Goal: Transaction & Acquisition: Purchase product/service

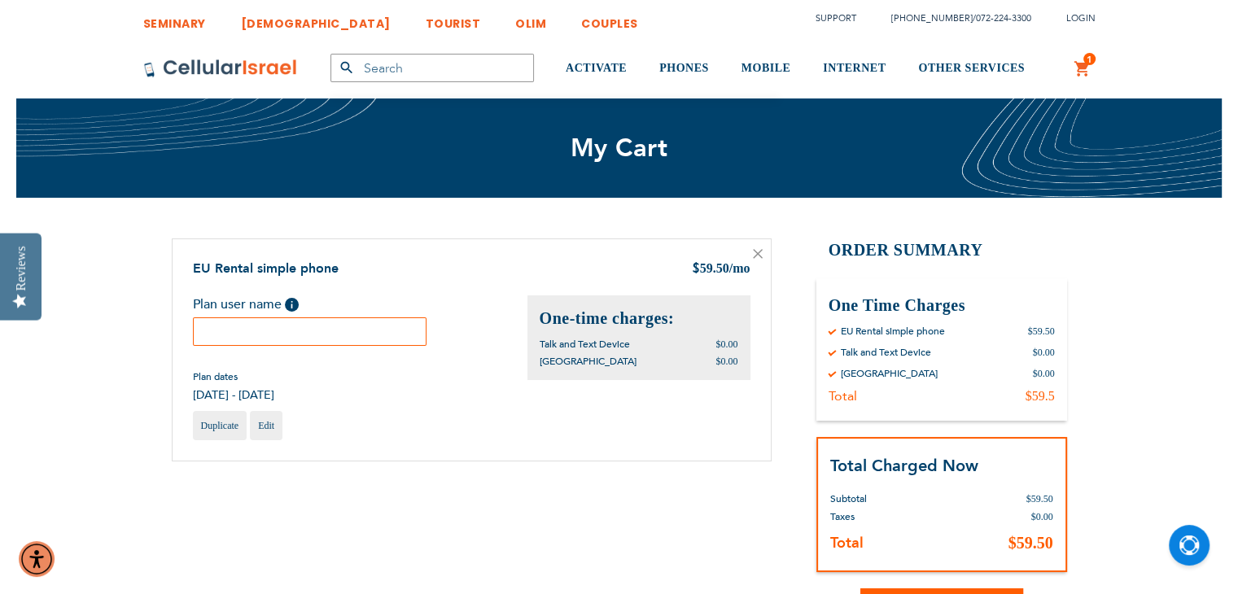
click at [328, 321] on input "text" at bounding box center [310, 331] width 234 height 28
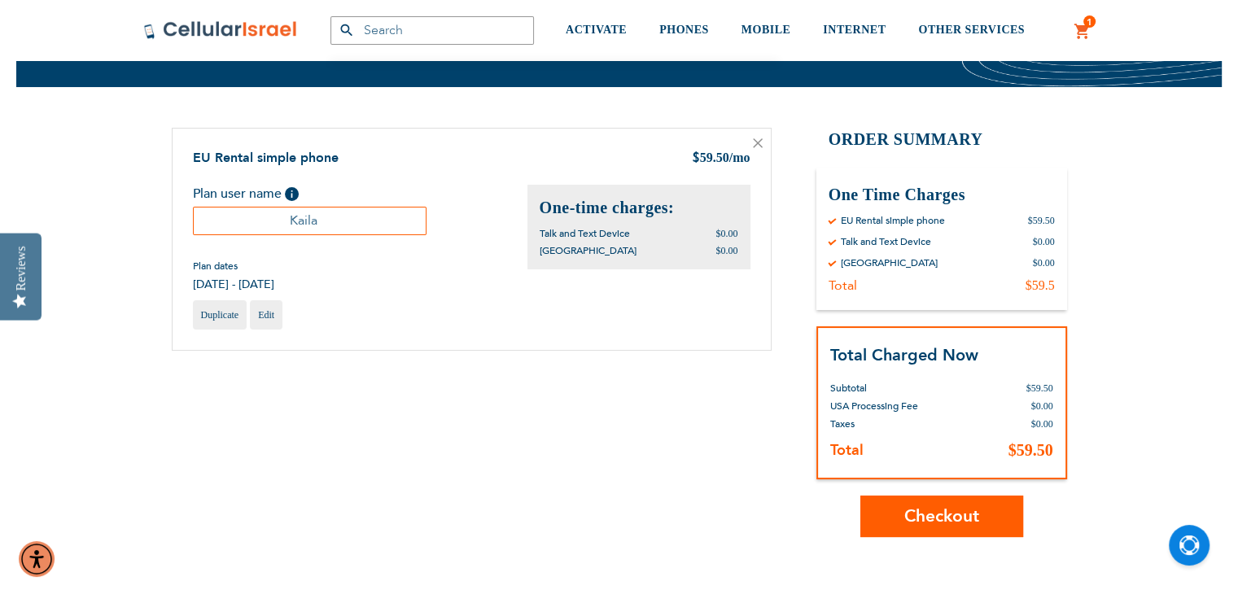
scroll to position [112, 0]
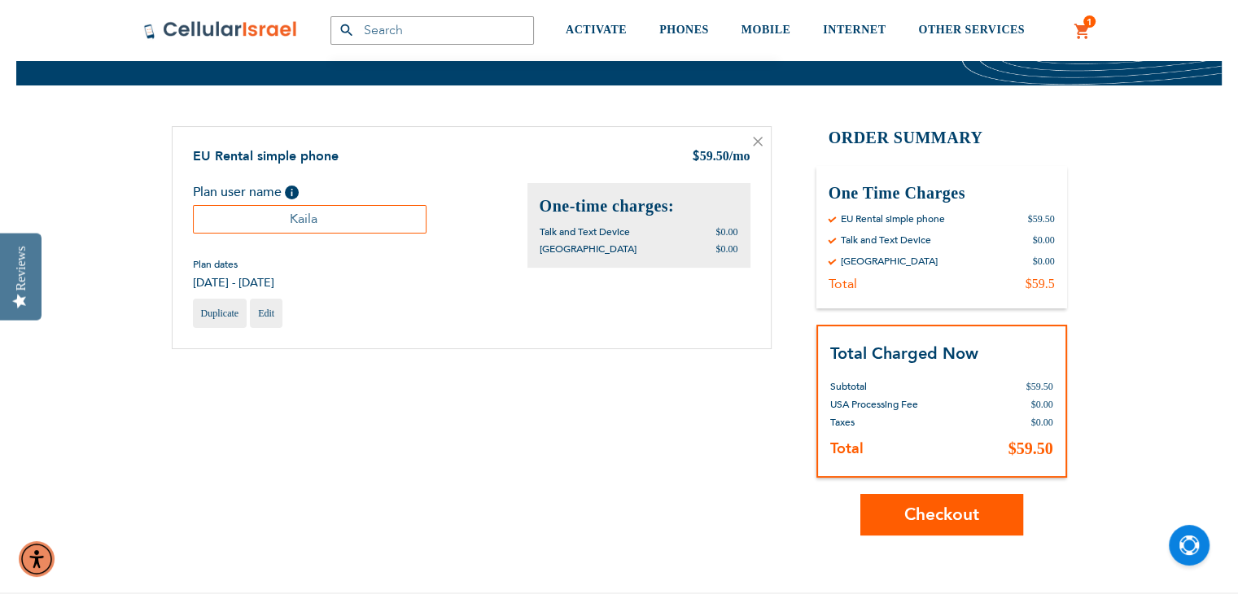
type input "Kaila"
click at [937, 512] on span "Checkout" at bounding box center [941, 515] width 75 height 24
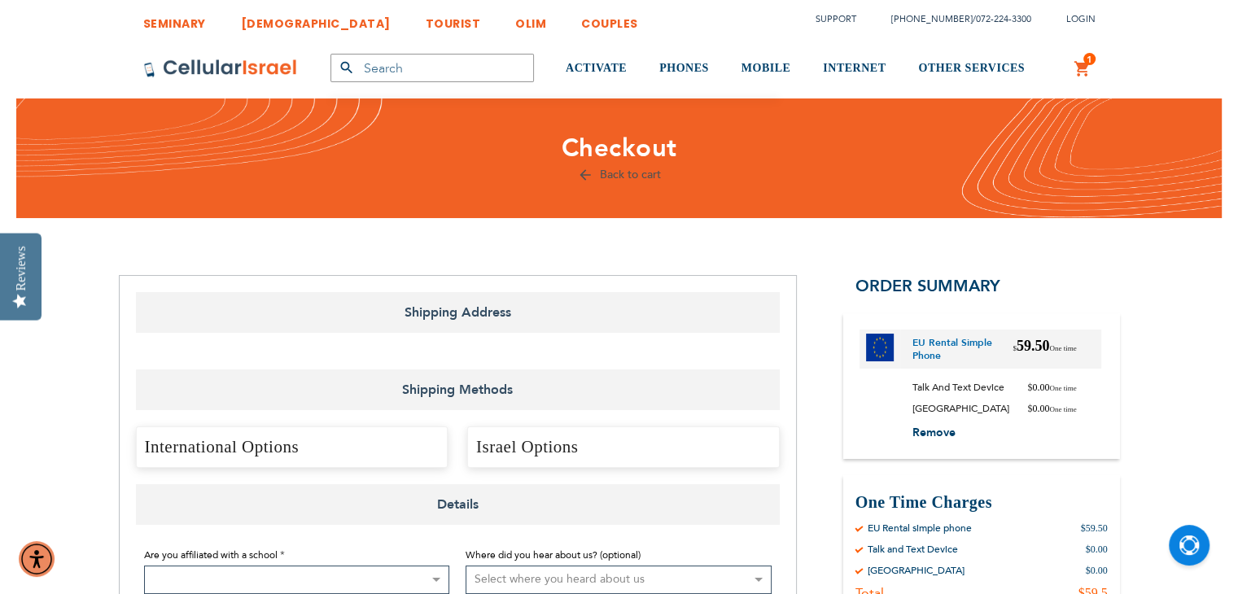
scroll to position [747, 0]
select select "US"
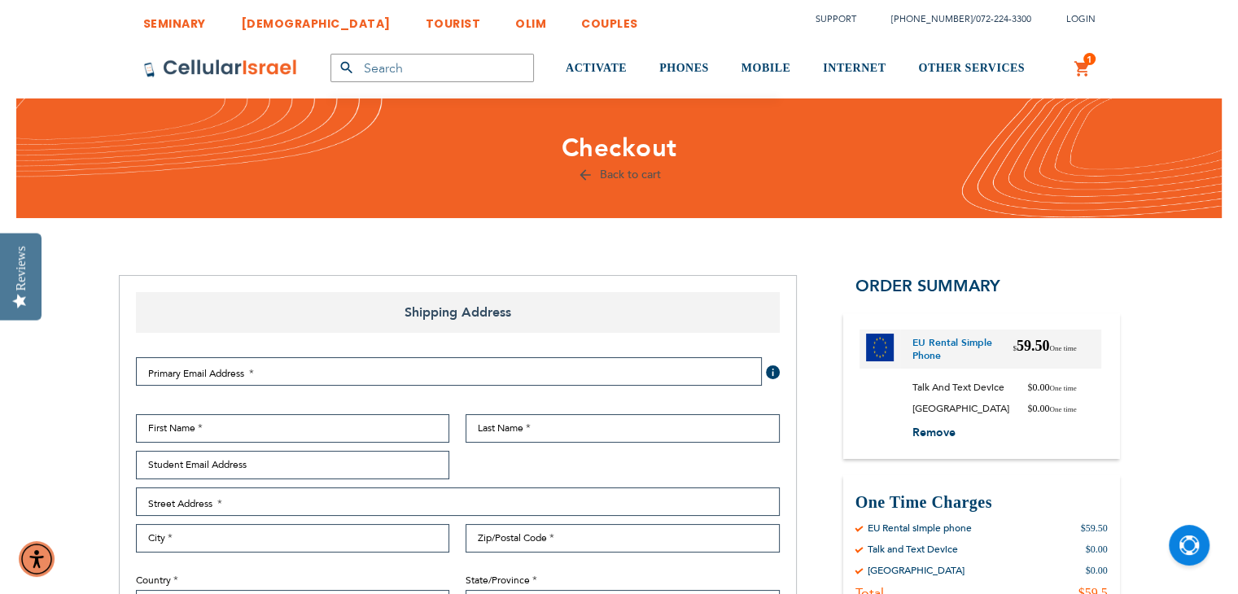
select select "US"
checkbox input "true"
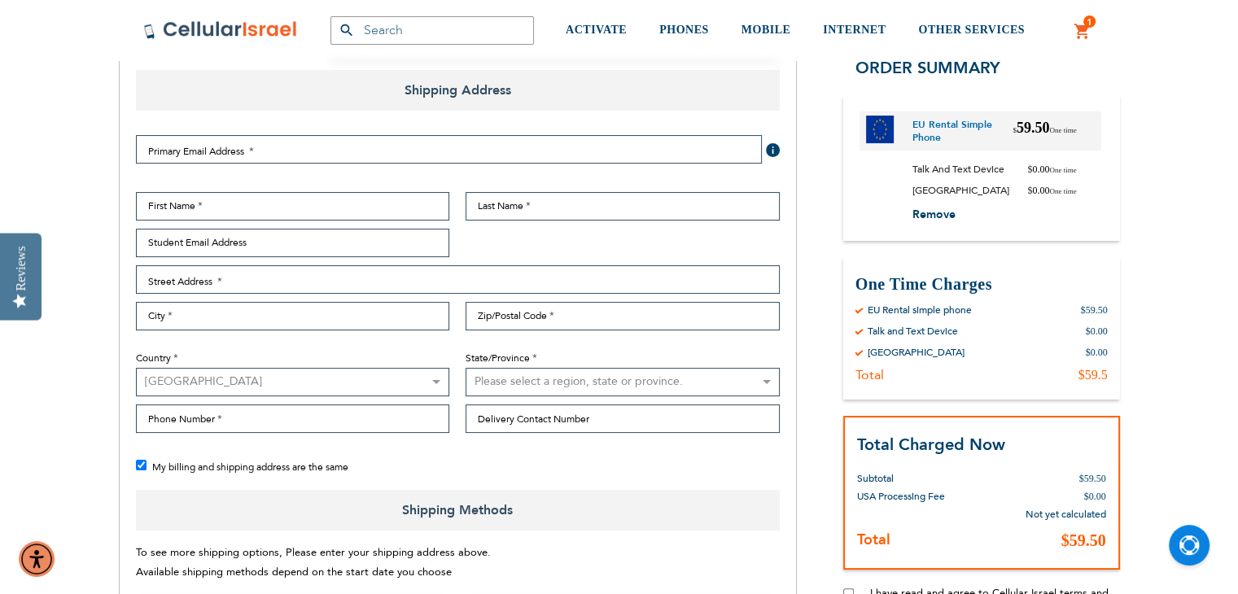
scroll to position [221, 0]
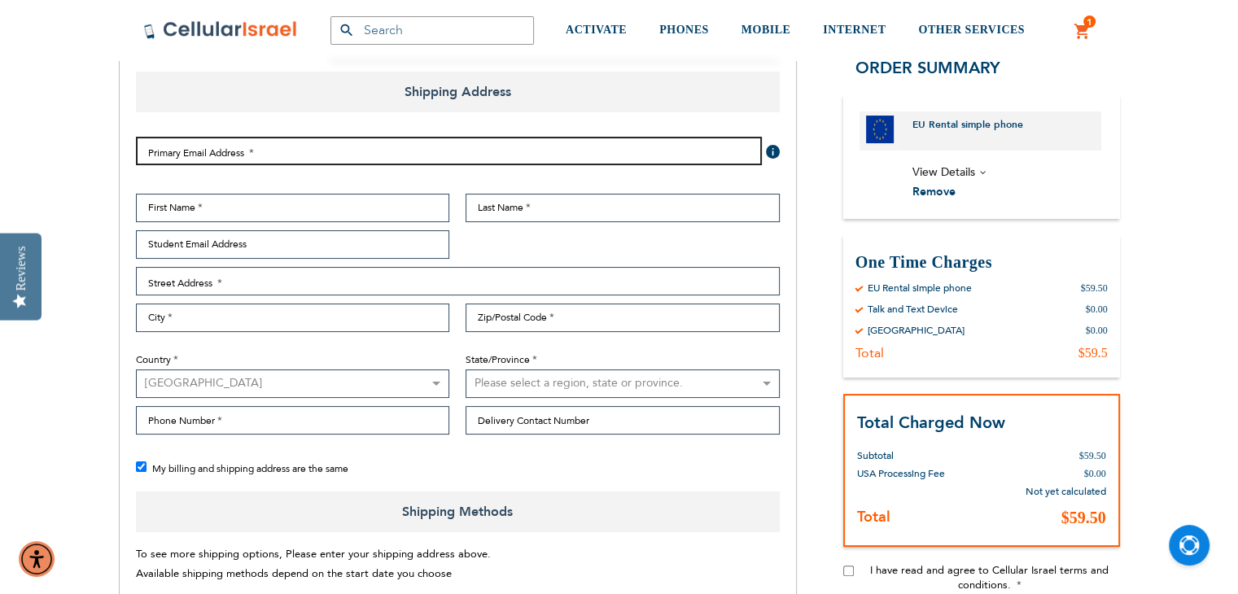
click at [255, 151] on input "Email Address" at bounding box center [449, 151] width 626 height 28
type input "[EMAIL_ADDRESS][DOMAIN_NAME]"
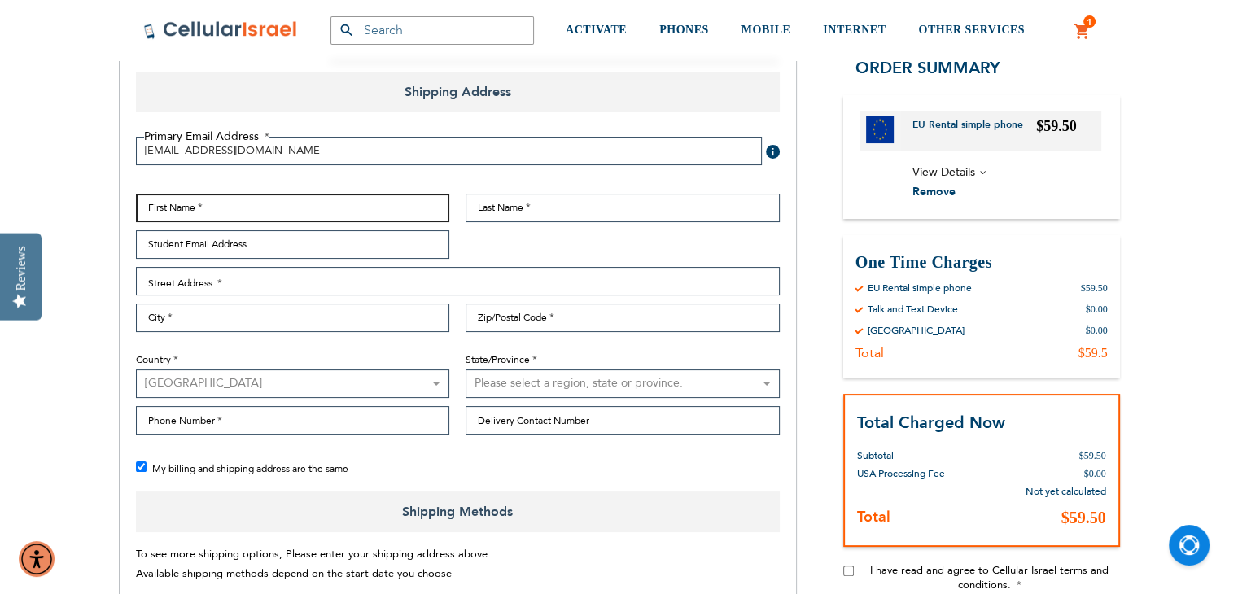
click at [240, 208] on input "First Name" at bounding box center [293, 208] width 314 height 28
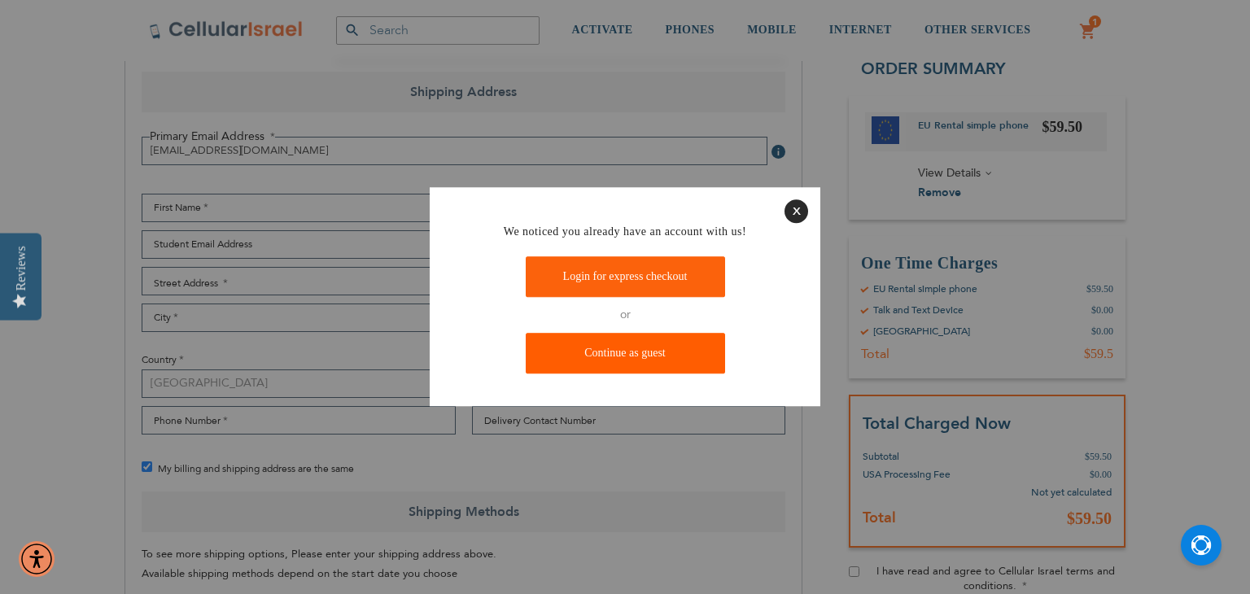
click at [675, 352] on link "Continue as guest" at bounding box center [625, 354] width 199 height 41
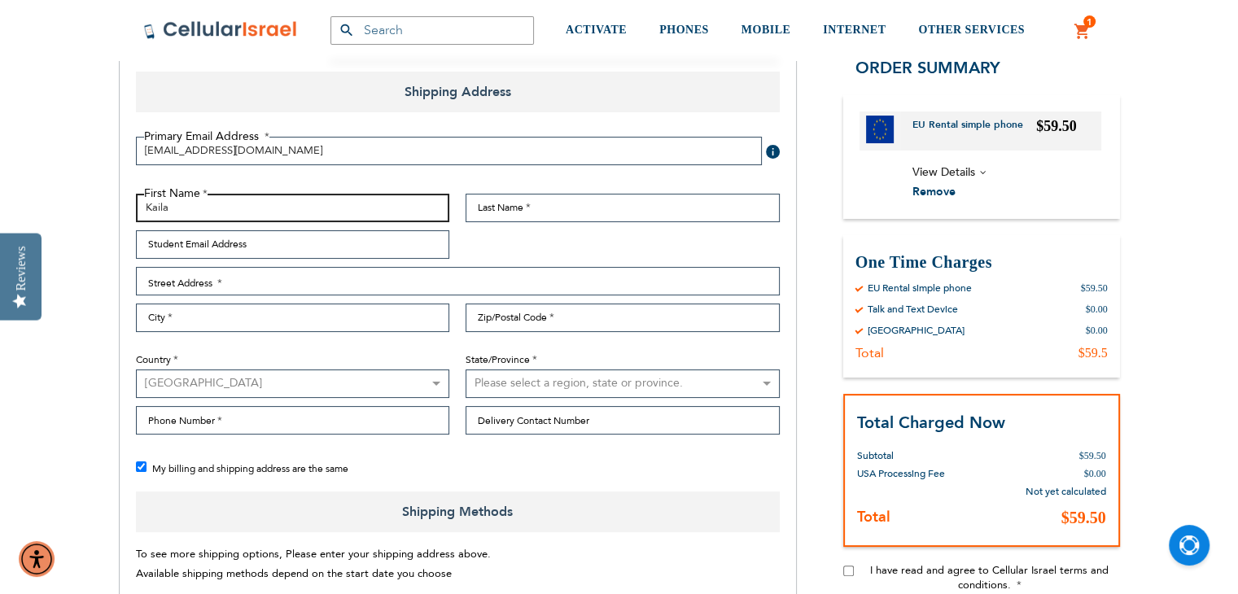
type input "Kaila"
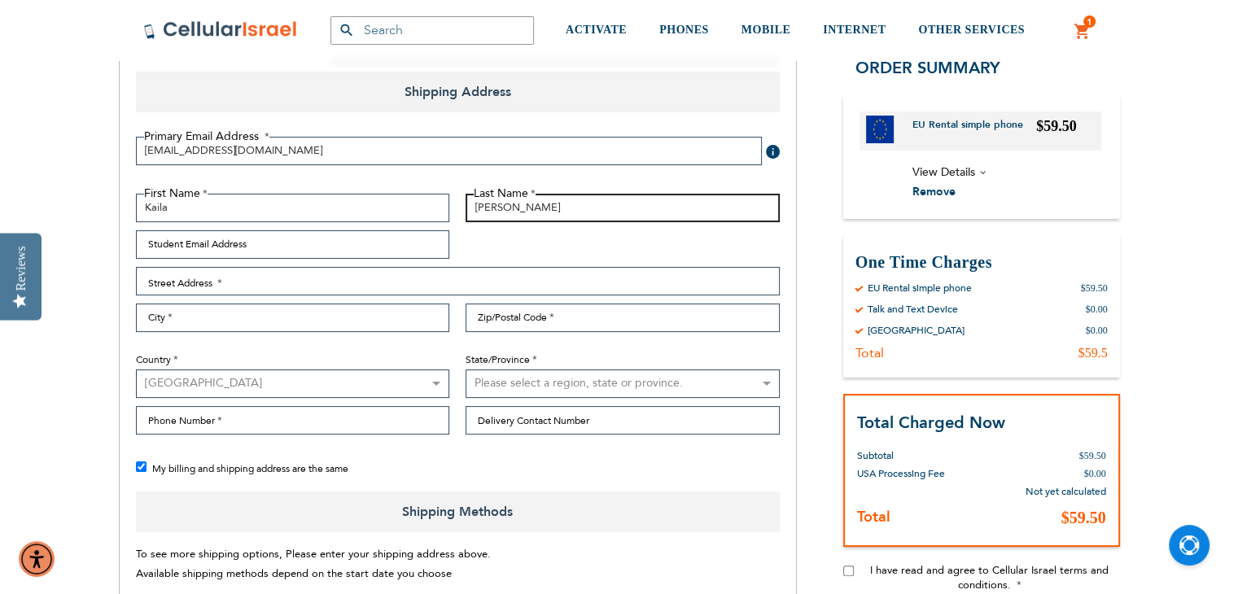
type input "[PERSON_NAME]"
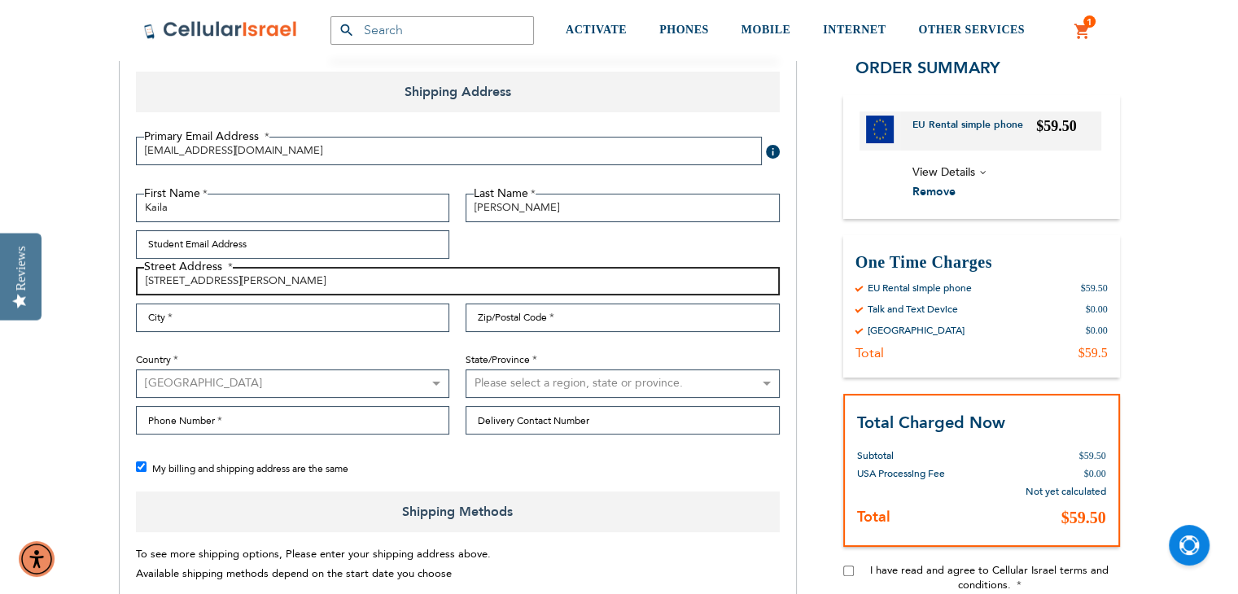
type input "[STREET_ADDRESS][PERSON_NAME]"
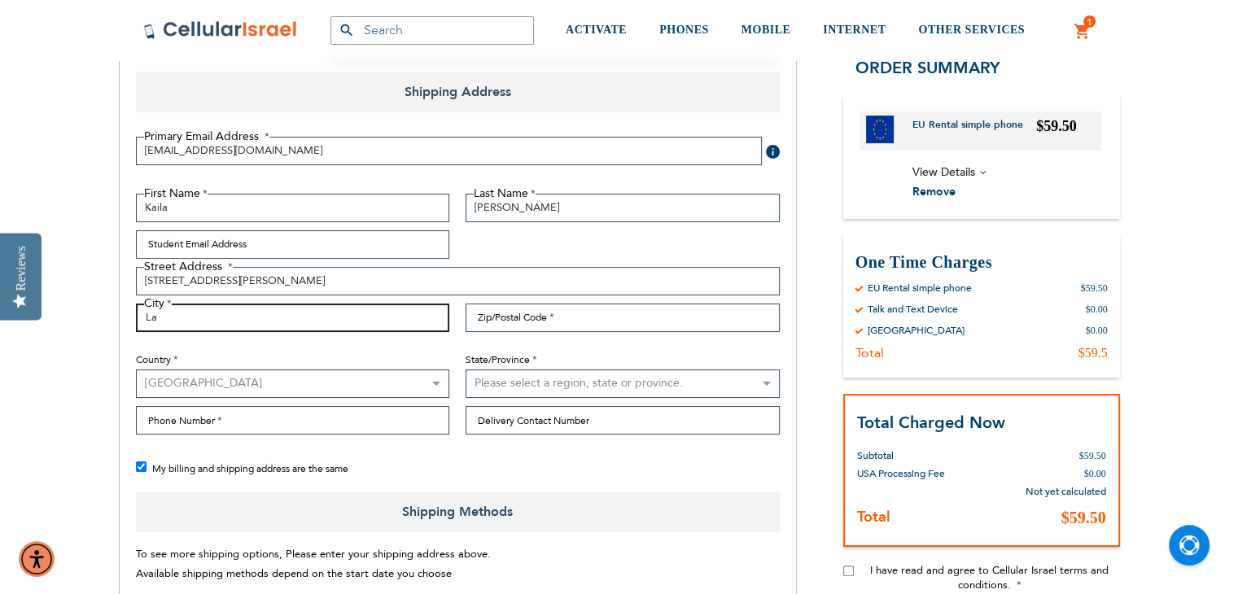
type input "Lakewood"
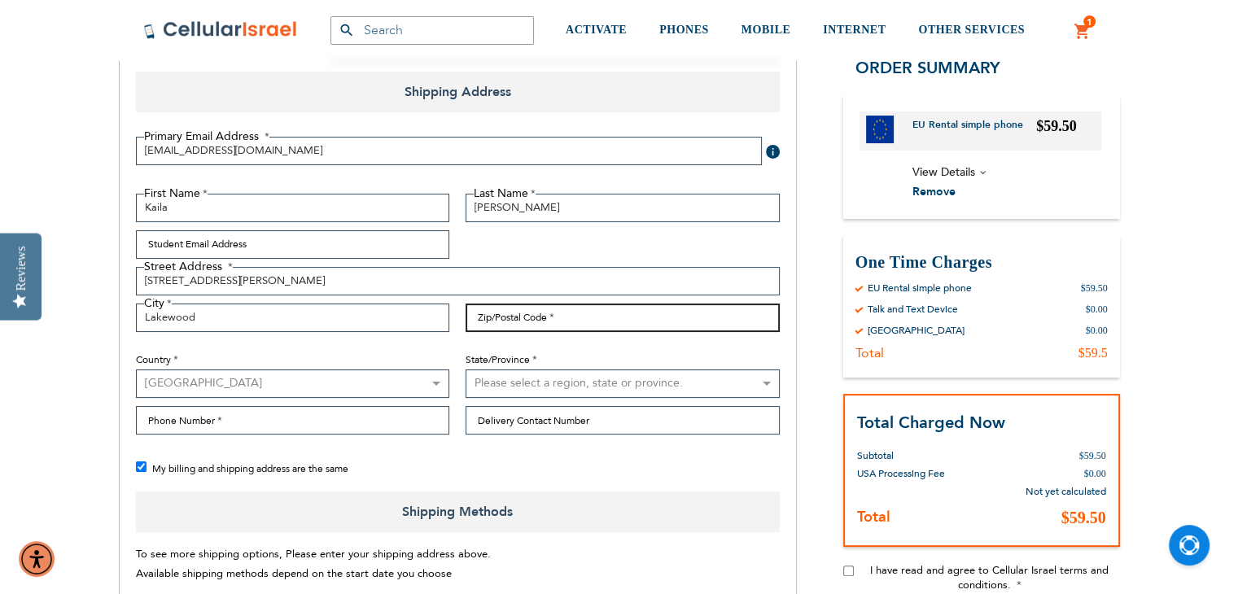
click at [535, 321] on input "Zip/Postal Code" at bounding box center [622, 318] width 314 height 28
type input "08701"
click at [278, 384] on select "[GEOGRAPHIC_DATA] [GEOGRAPHIC_DATA] [GEOGRAPHIC_DATA] [GEOGRAPHIC_DATA] [GEOGRA…" at bounding box center [293, 383] width 314 height 28
click at [581, 382] on select "Please select a region, state or province. [US_STATE] [US_STATE] [US_STATE] [US…" at bounding box center [622, 383] width 314 height 28
select select "41"
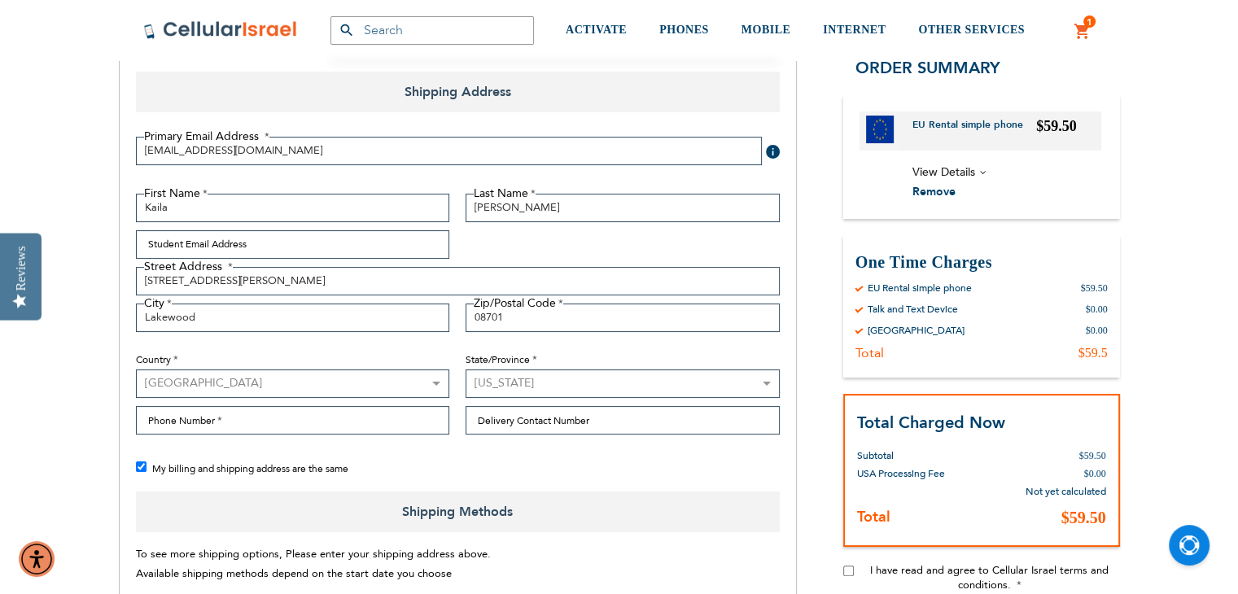
click at [465, 369] on select "Please select a region, state or province. [US_STATE] [US_STATE] [US_STATE] [US…" at bounding box center [622, 383] width 314 height 28
click at [316, 423] on input "Phone Number" at bounding box center [293, 420] width 314 height 28
click at [550, 420] on input "Delivery Contact Number" at bounding box center [622, 420] width 314 height 28
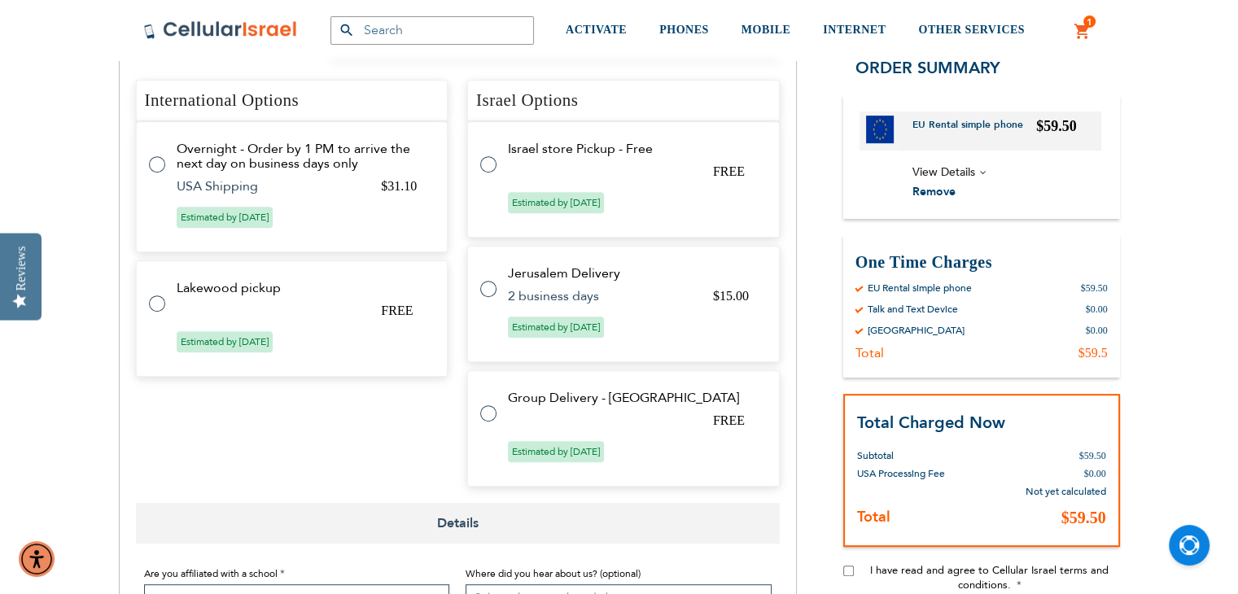
click at [151, 294] on label at bounding box center [165, 294] width 33 height 0
radio input "true"
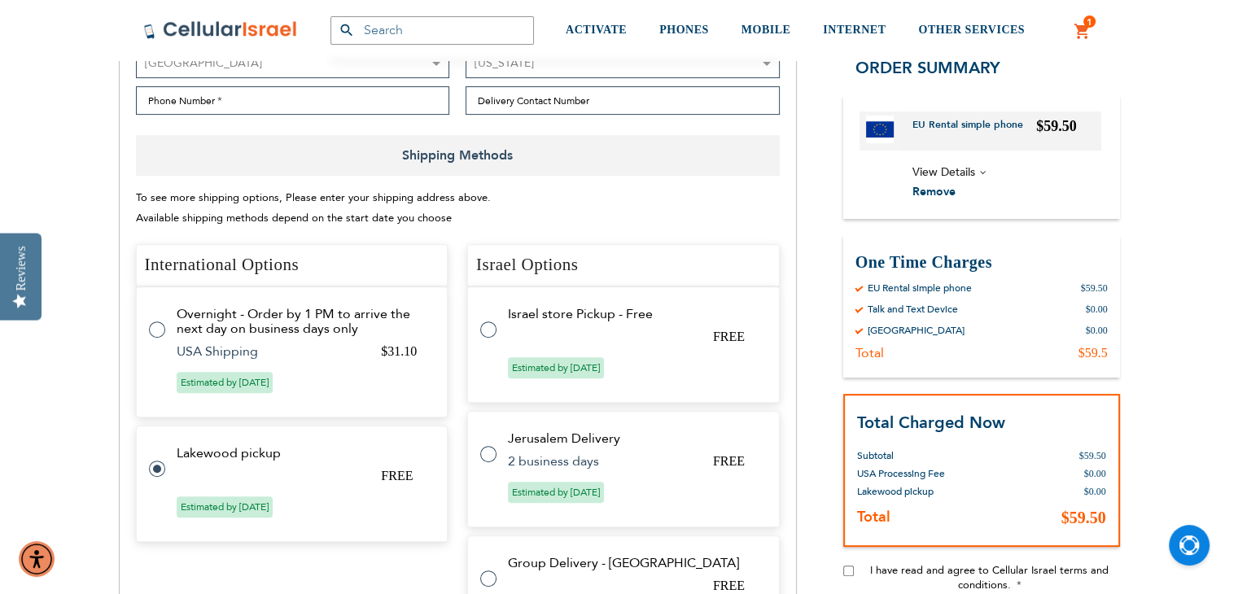
scroll to position [537, 0]
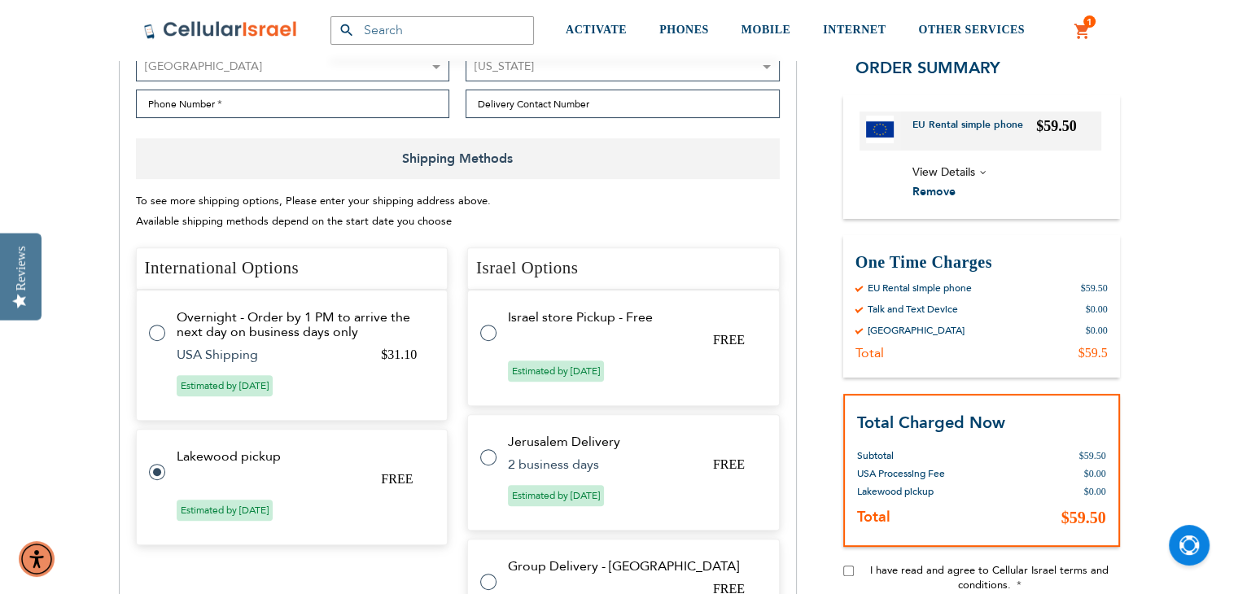
checkbox input "false"
